Goal: Find specific page/section

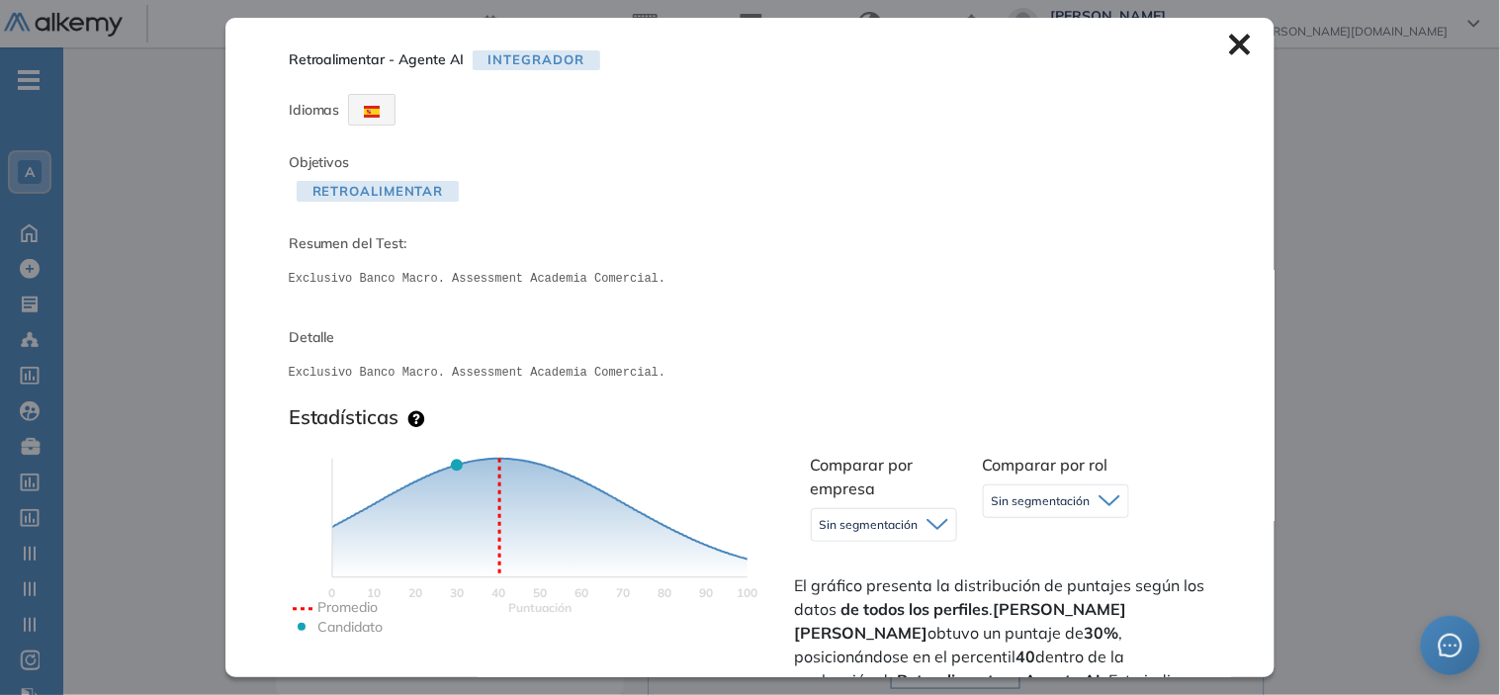
drag, startPoint x: 0, startPoint y: 0, endPoint x: 1229, endPoint y: 37, distance: 1230.0
click at [1229, 37] on icon at bounding box center [1240, 45] width 22 height 22
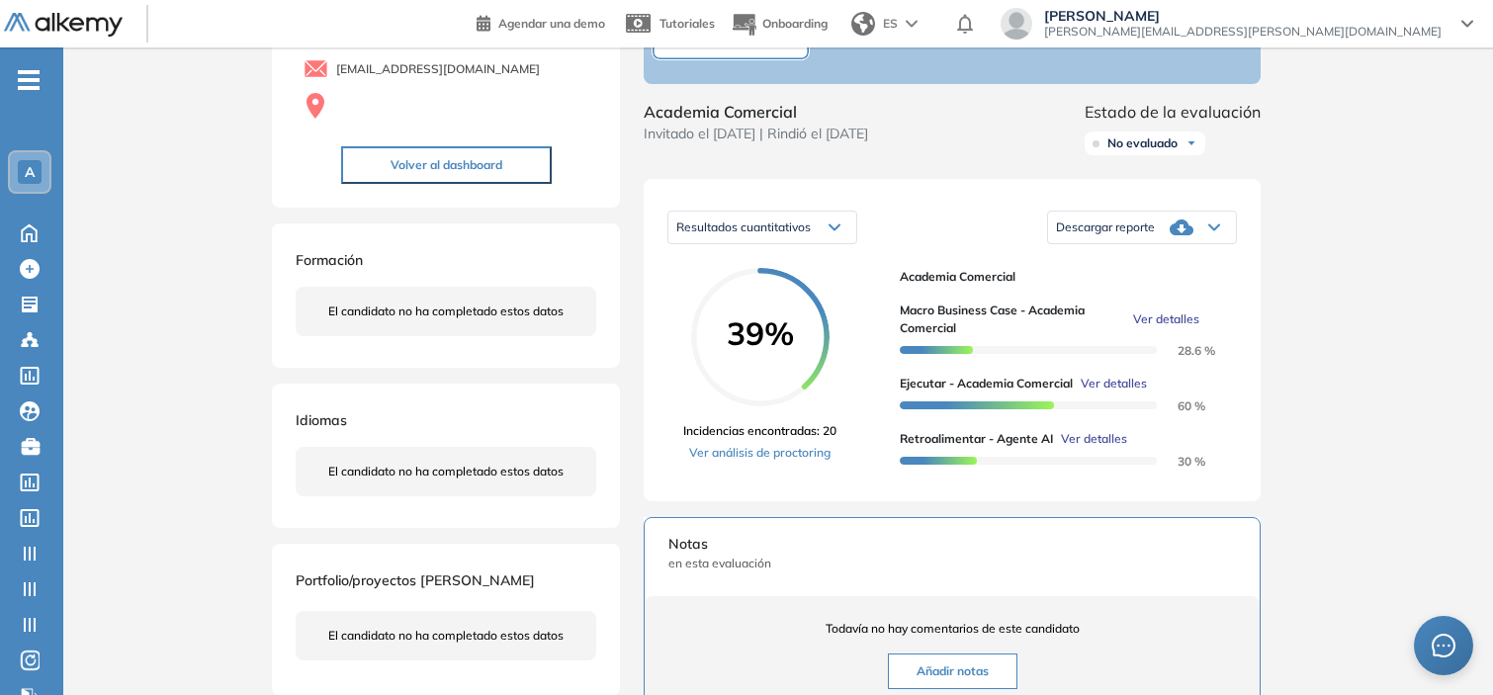
click at [40, 174] on div "A" at bounding box center [30, 172] width 24 height 24
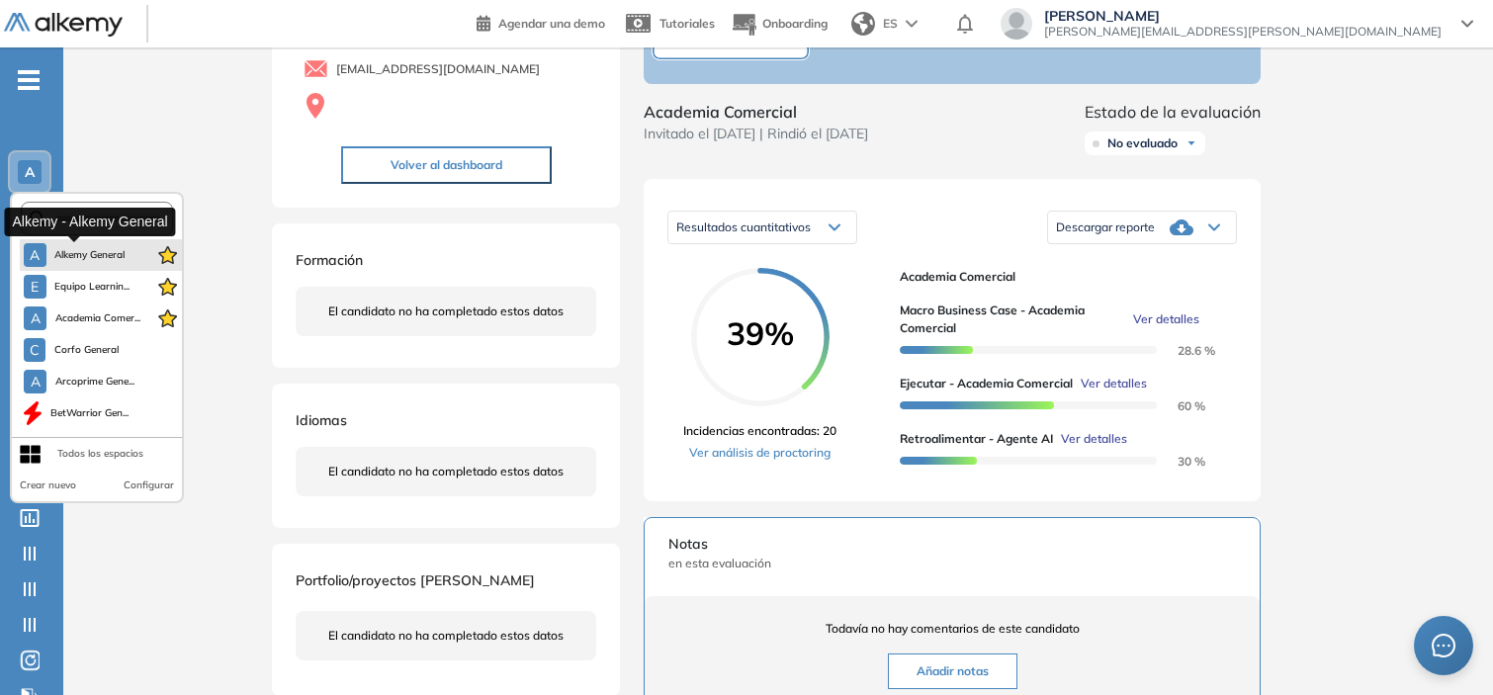
click at [66, 247] on span "Alkemy General" at bounding box center [89, 255] width 71 height 16
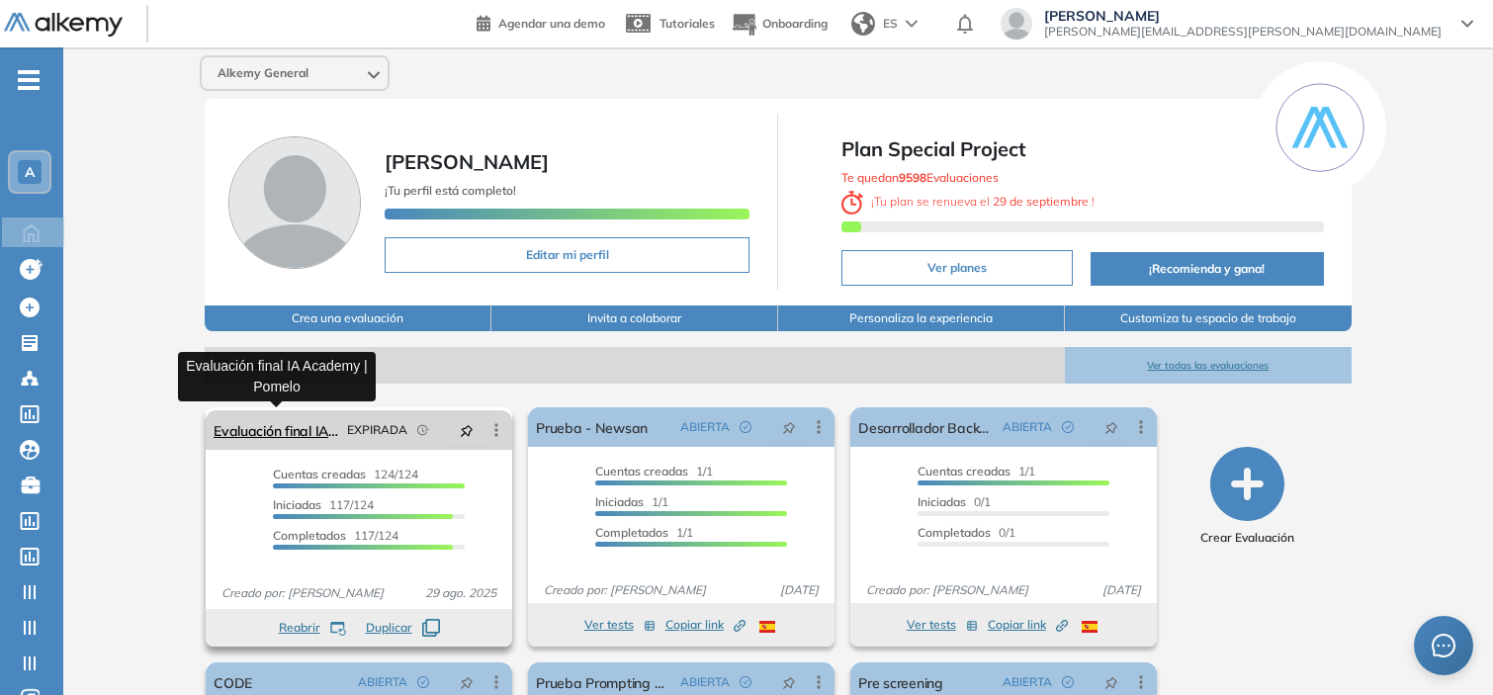
click at [302, 425] on link "Evaluación final IA Academy | Pomelo" at bounding box center [277, 430] width 126 height 40
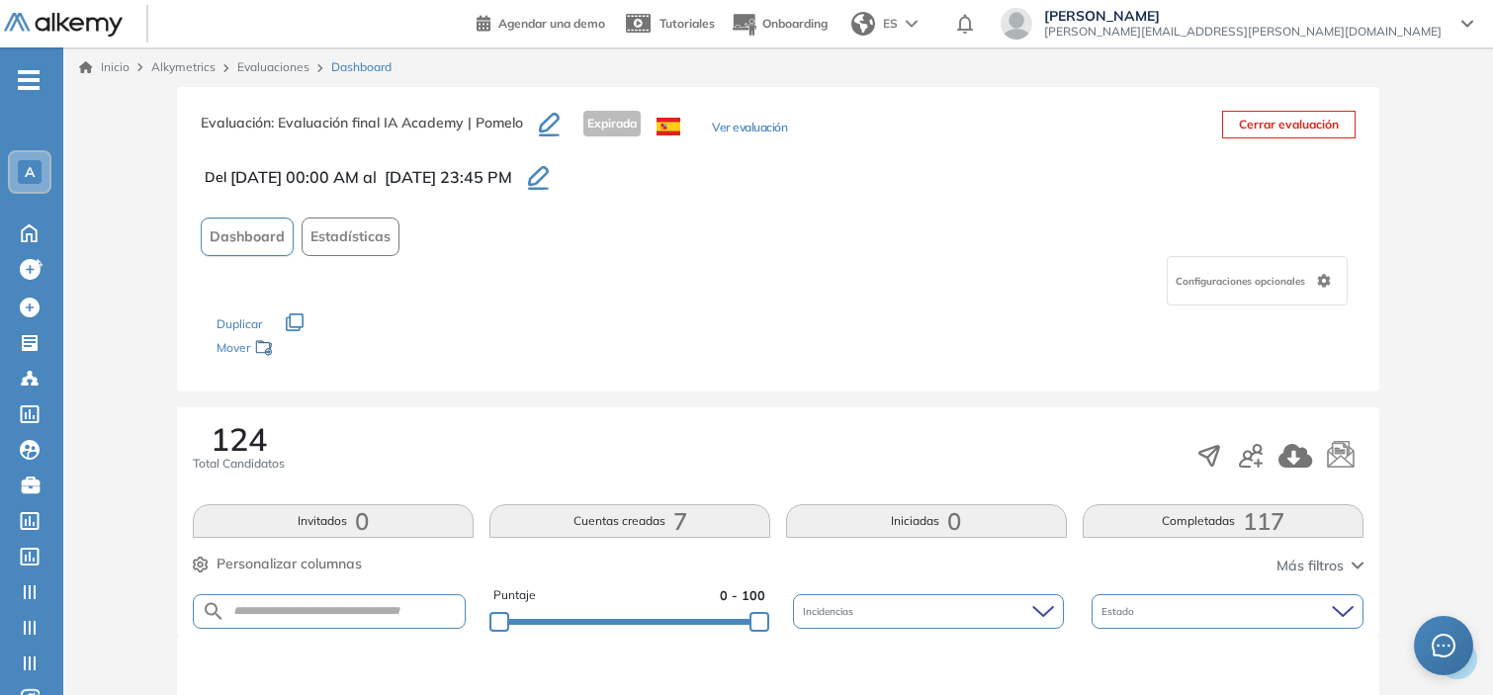
click at [549, 175] on icon "button" at bounding box center [538, 178] width 21 height 24
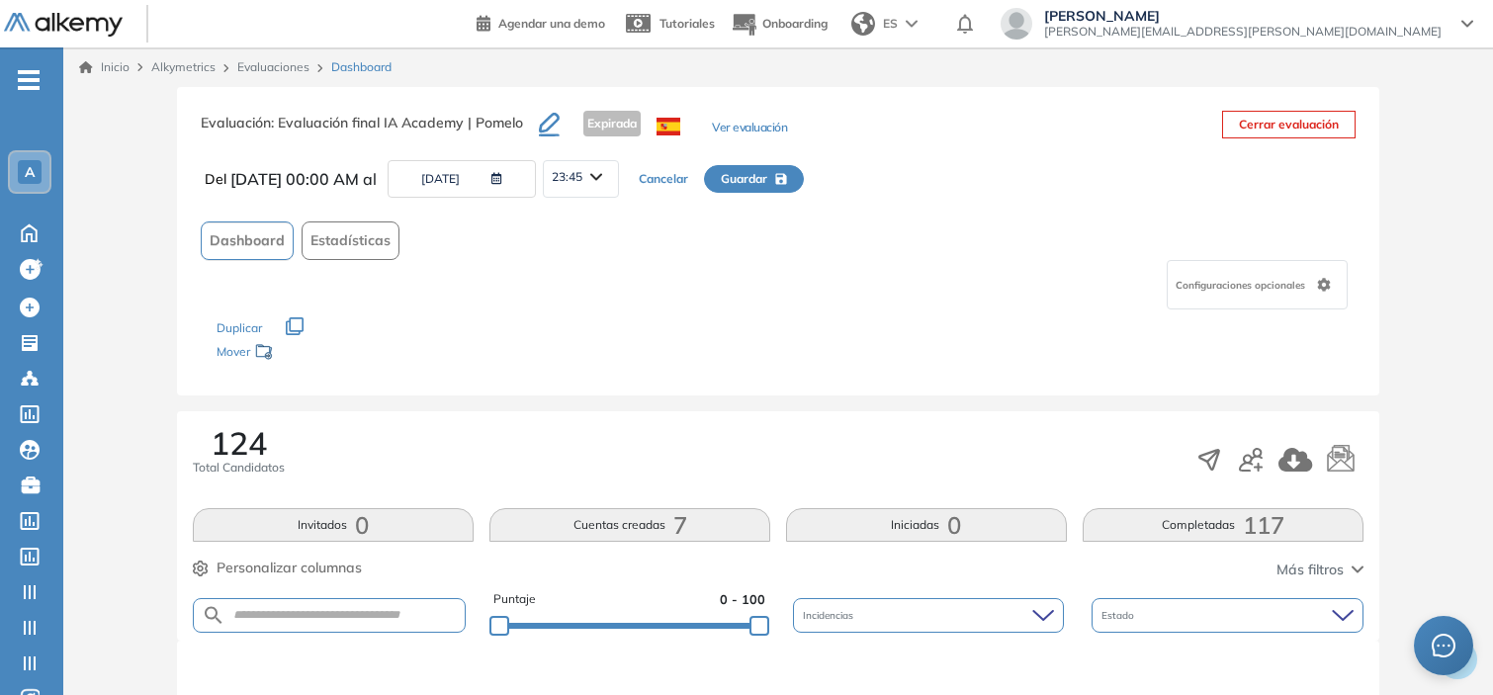
drag, startPoint x: 277, startPoint y: 122, endPoint x: 521, endPoint y: 126, distance: 244.3
click at [521, 126] on span ": Evaluación final IA Academy | Pomelo" at bounding box center [397, 123] width 252 height 18
copy span "Evaluación final IA Academy | Pomelo"
